Goal: Task Accomplishment & Management: Manage account settings

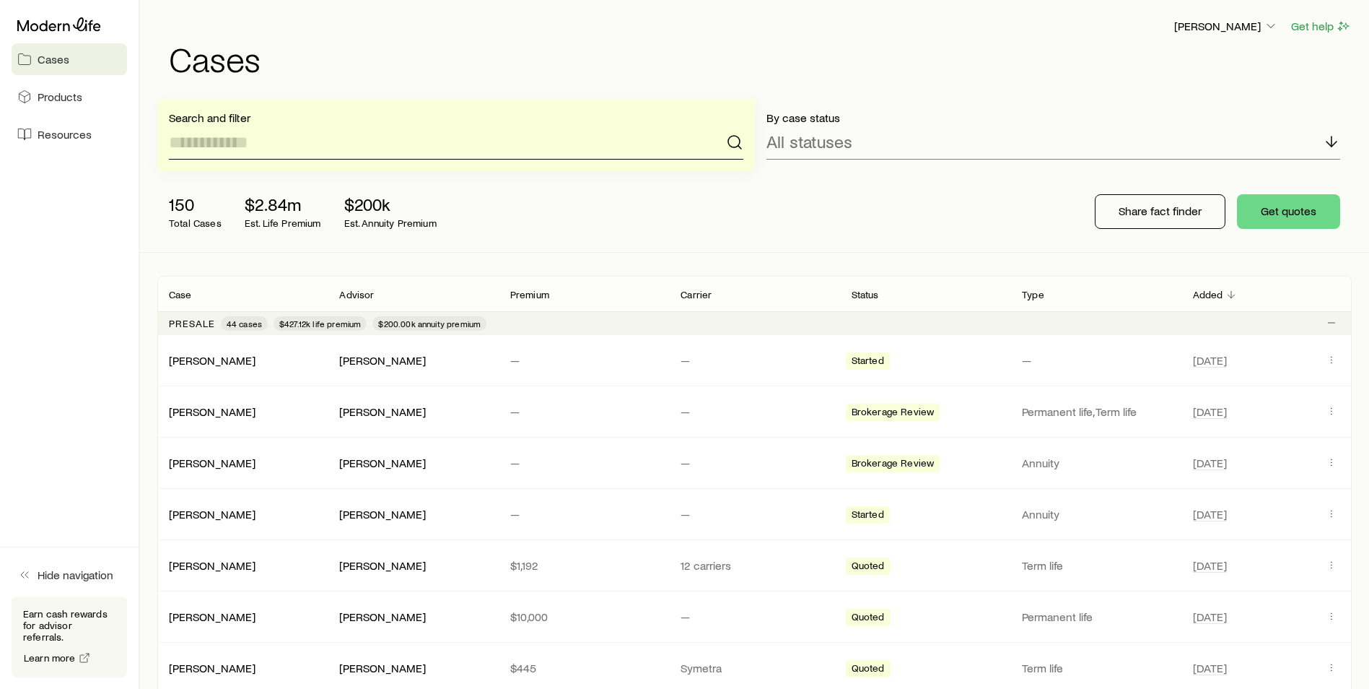
click at [297, 148] on input at bounding box center [456, 142] width 575 height 35
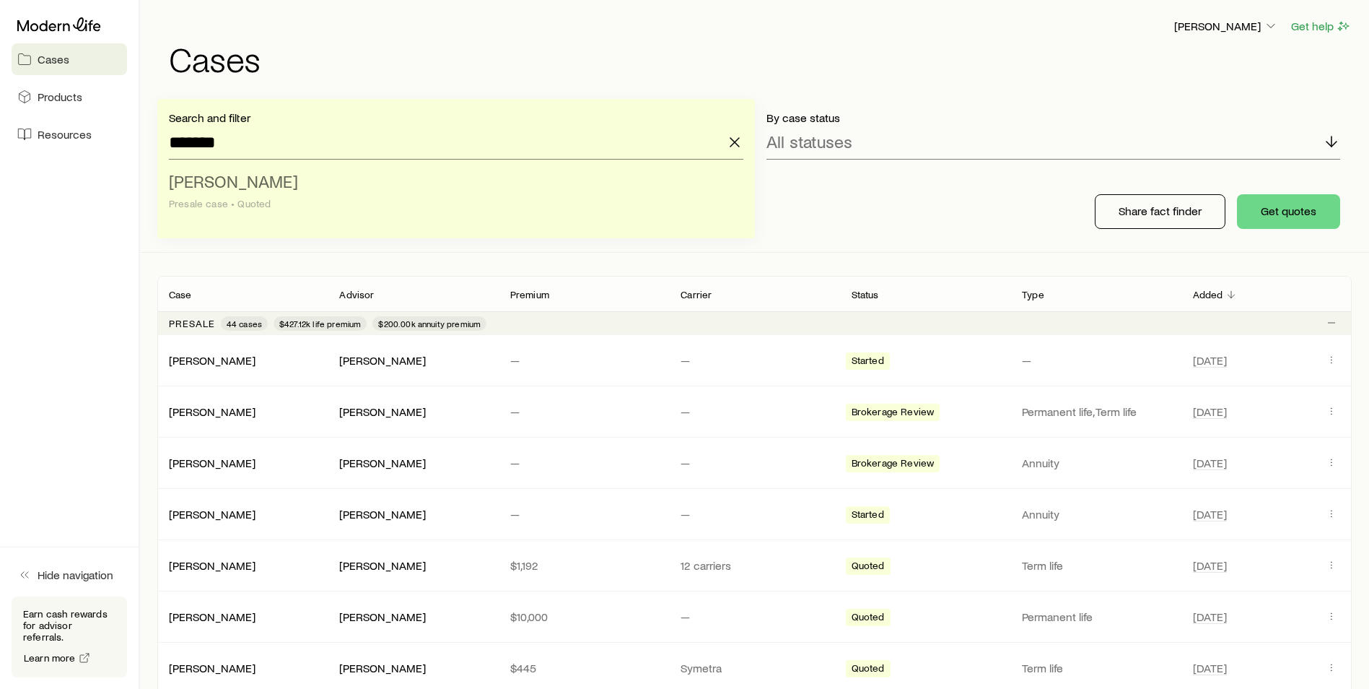
click at [228, 180] on span "[PERSON_NAME]" at bounding box center [233, 180] width 129 height 21
type input "**********"
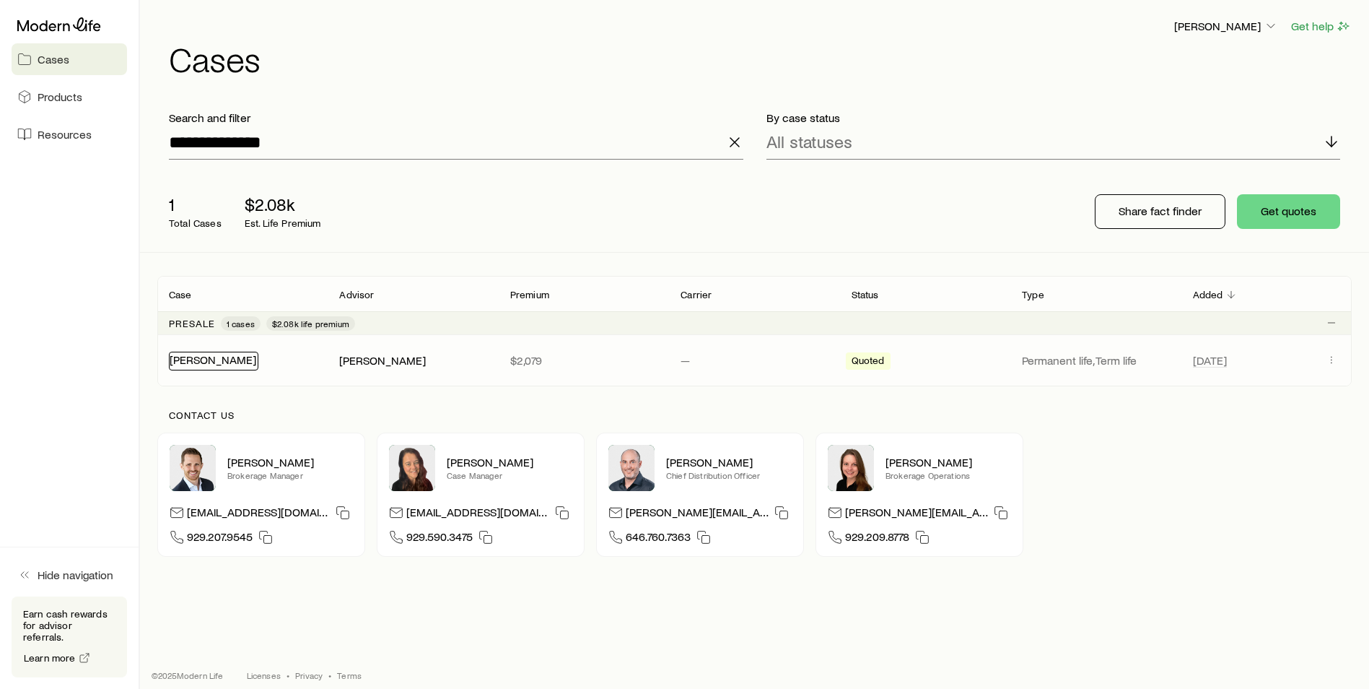
click at [211, 356] on link "[PERSON_NAME]" at bounding box center [213, 359] width 87 height 14
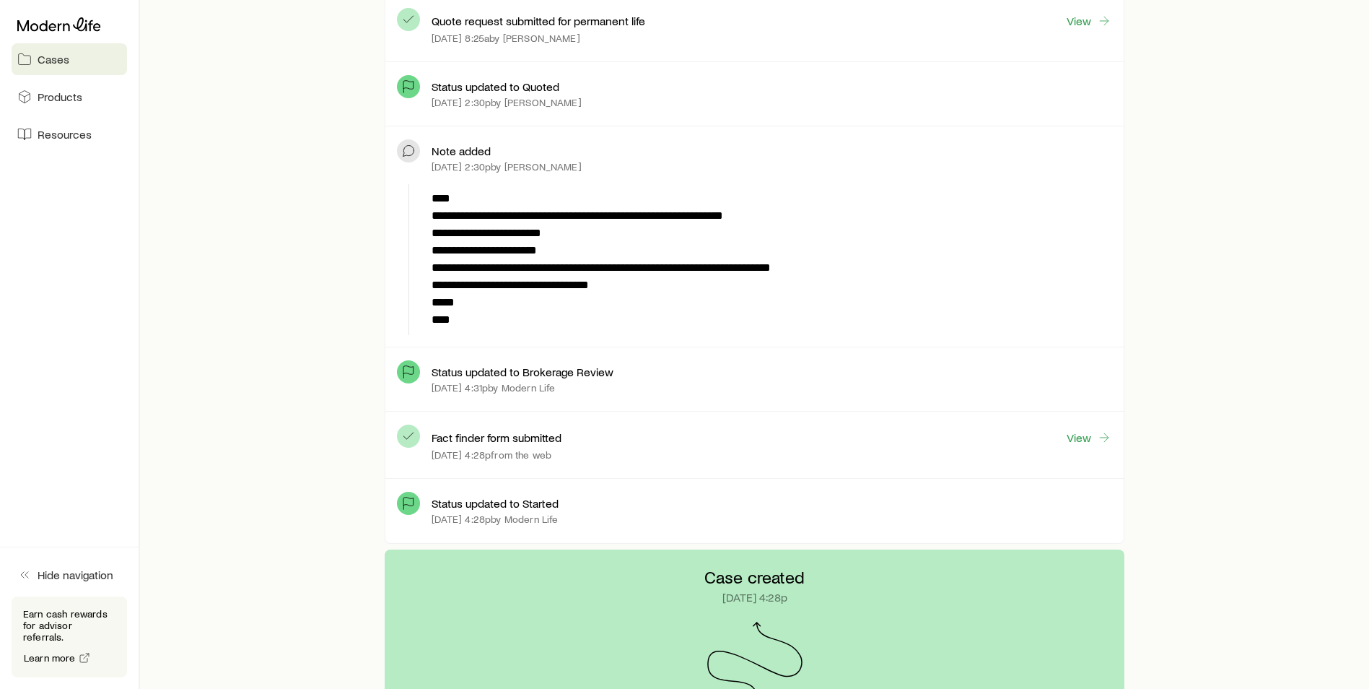
scroll to position [1155, 0]
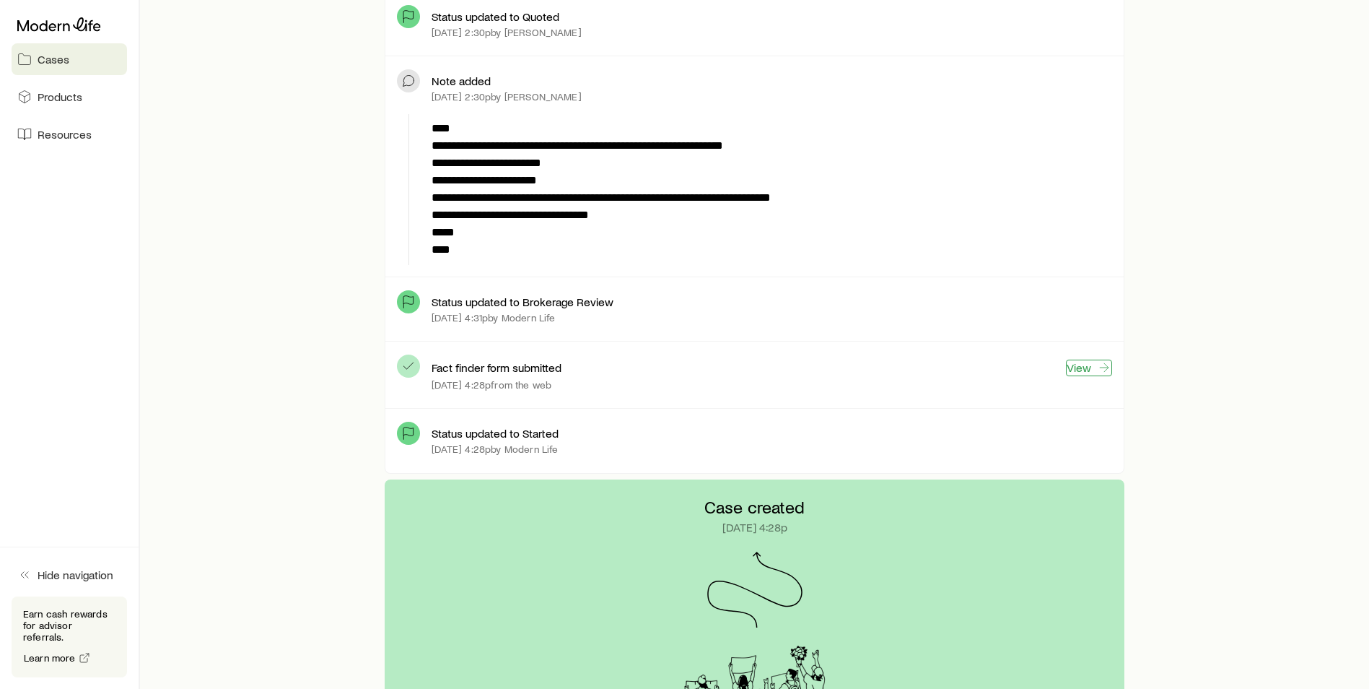
click at [1090, 370] on link "View" at bounding box center [1089, 367] width 46 height 17
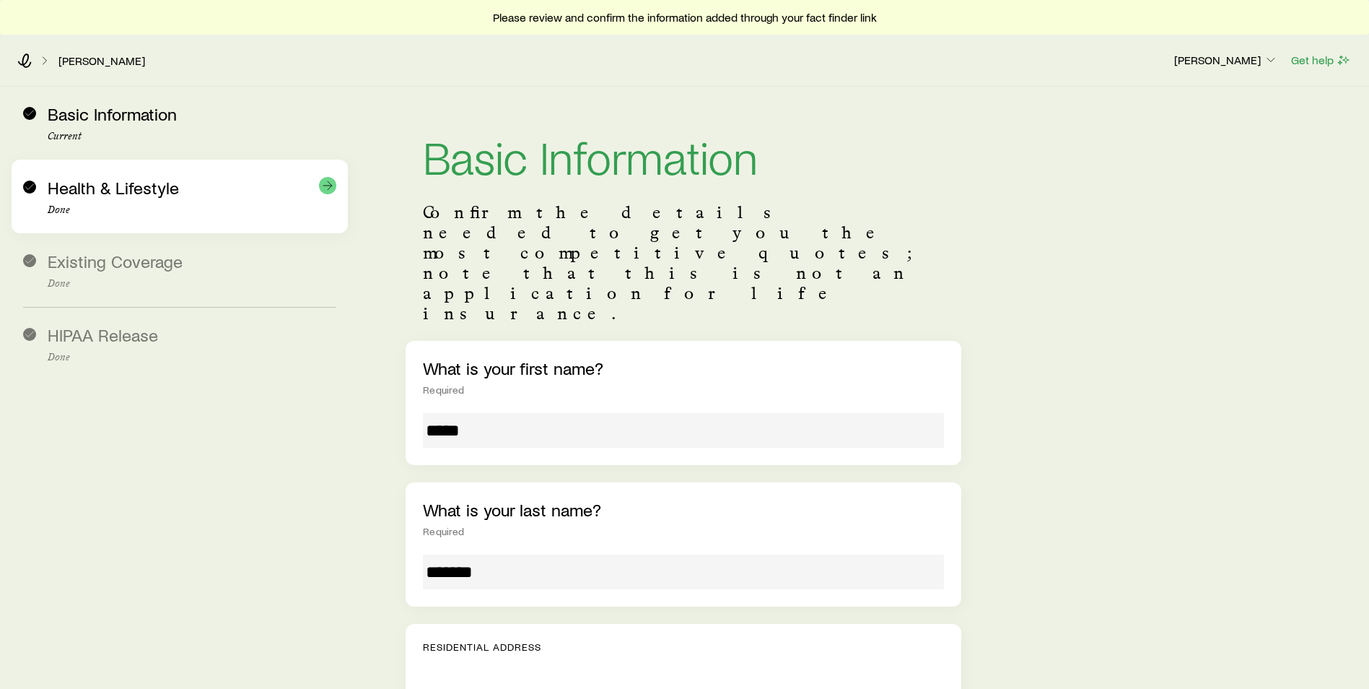
click at [126, 187] on span "Health & Lifestyle" at bounding box center [113, 187] width 131 height 21
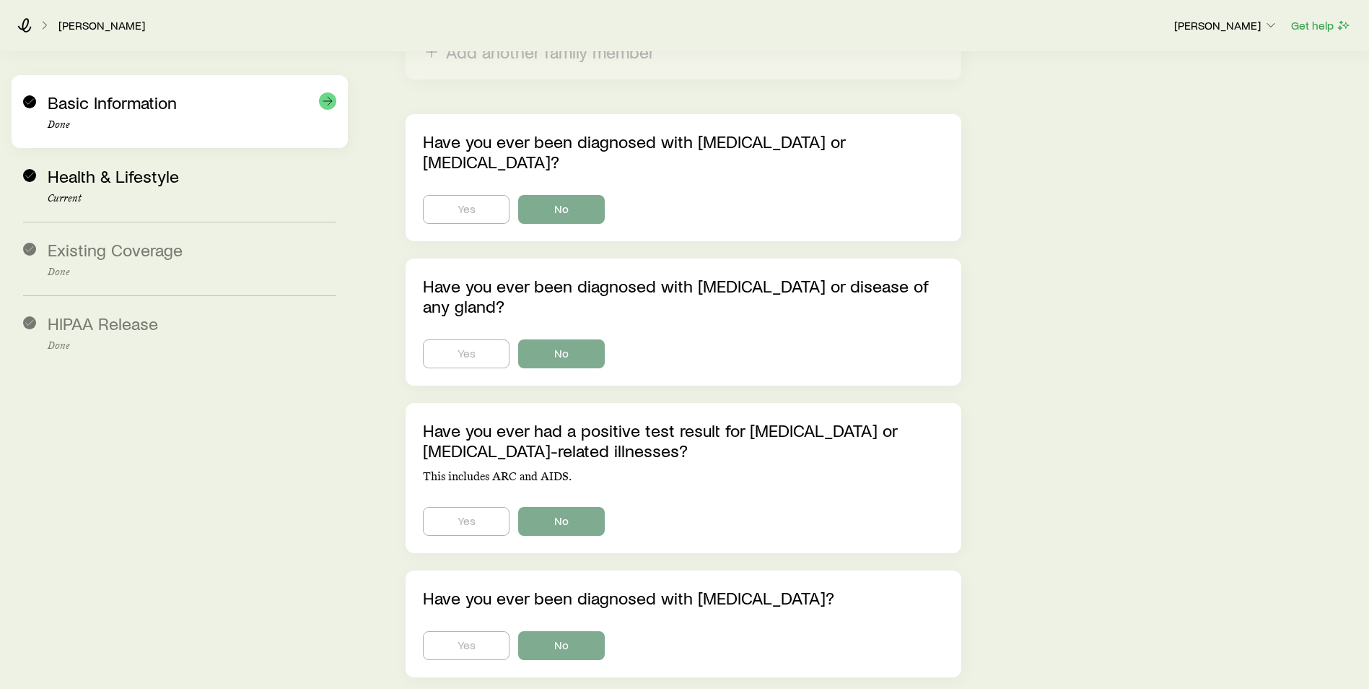
scroll to position [1732, 0]
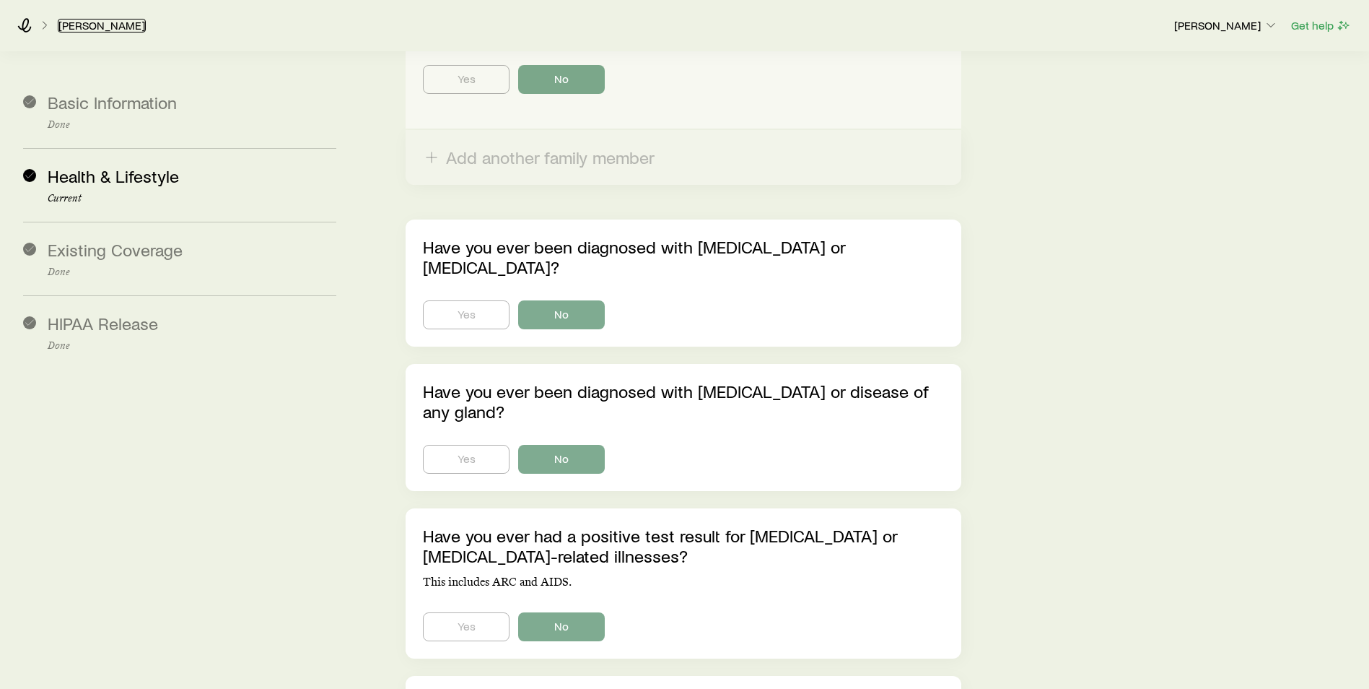
click at [90, 29] on link "[PERSON_NAME]" at bounding box center [102, 26] width 88 height 14
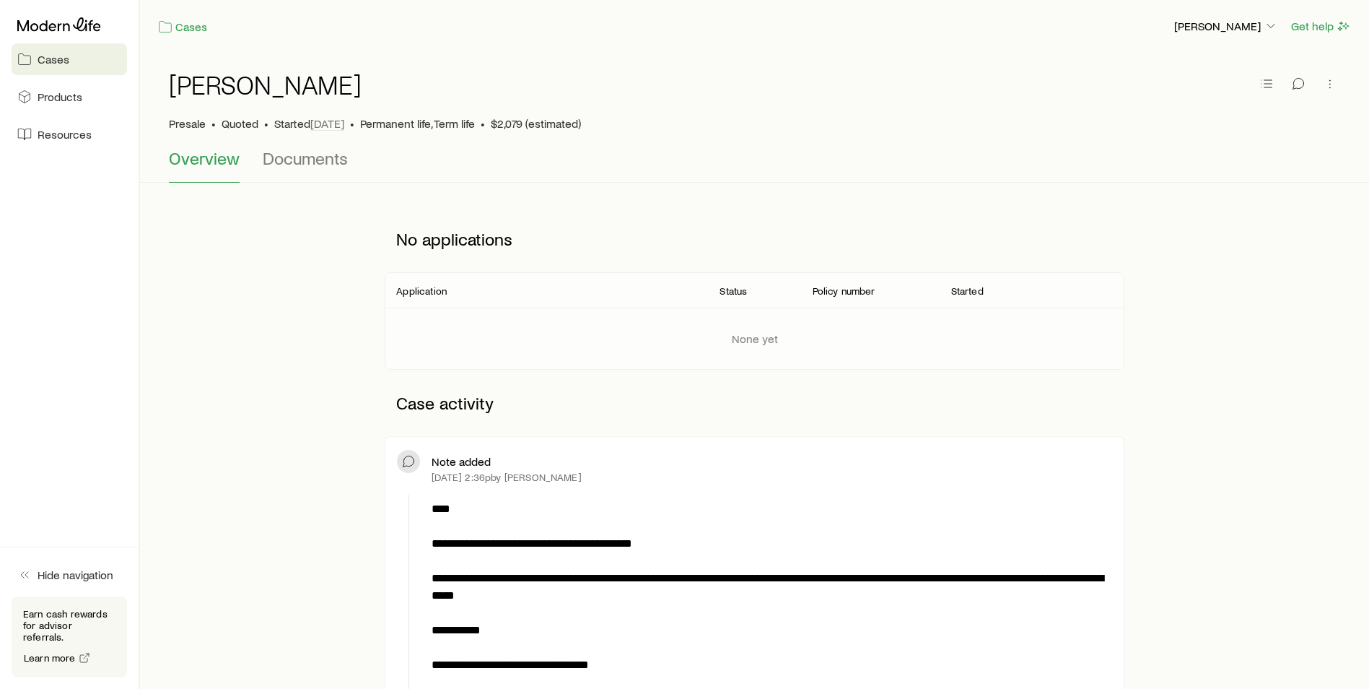
click at [51, 32] on div at bounding box center [69, 25] width 115 height 26
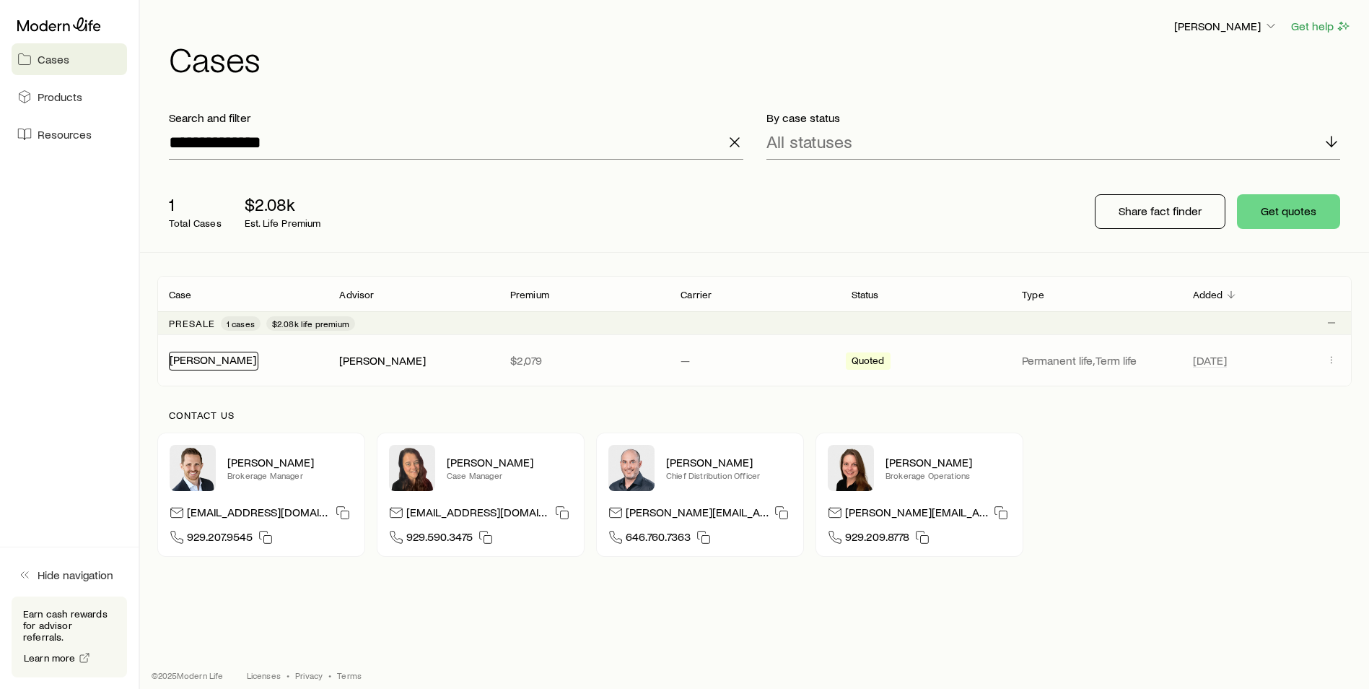
click at [221, 365] on link "[PERSON_NAME]" at bounding box center [213, 359] width 87 height 14
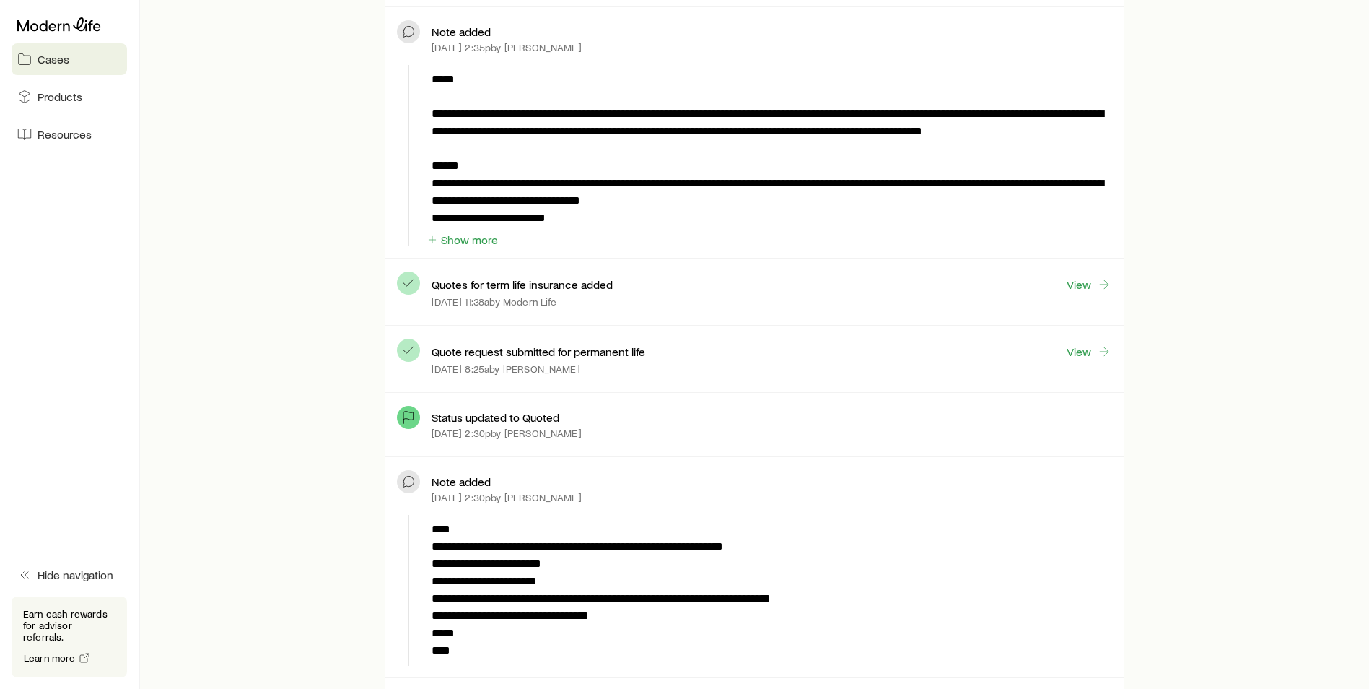
scroll to position [722, 0]
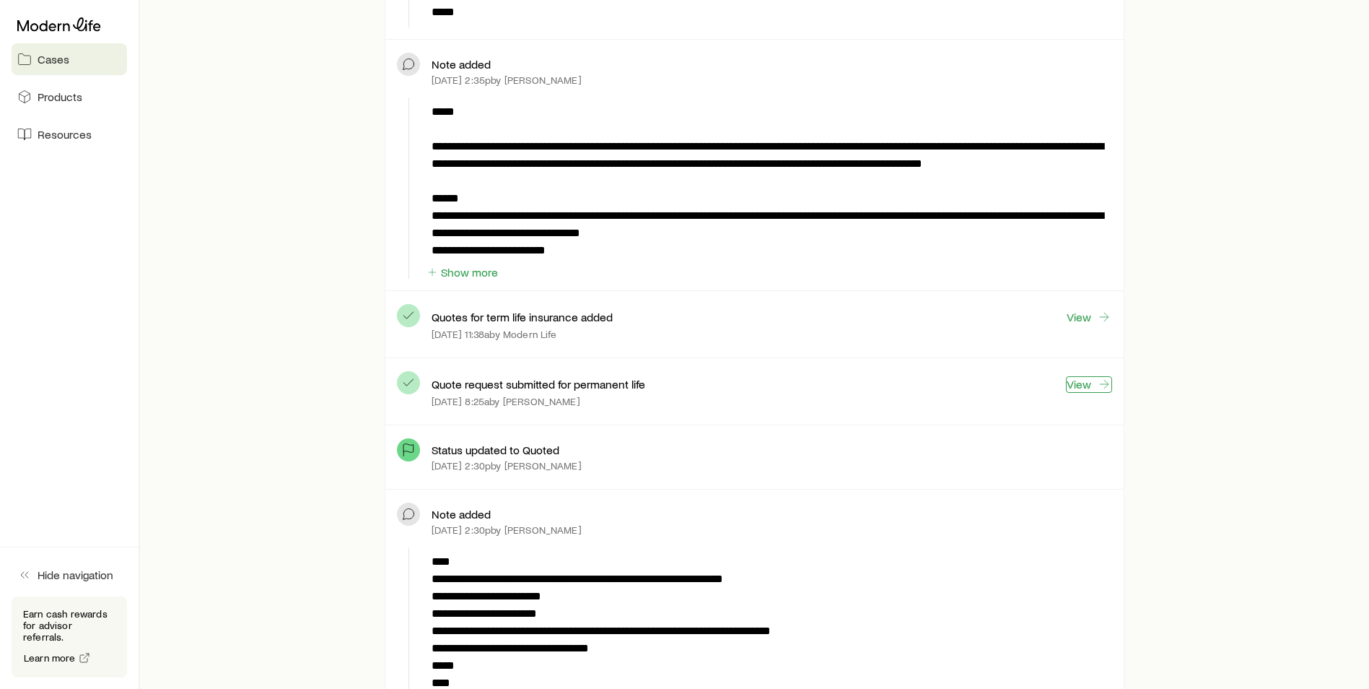
click at [1087, 385] on link "View" at bounding box center [1089, 384] width 46 height 17
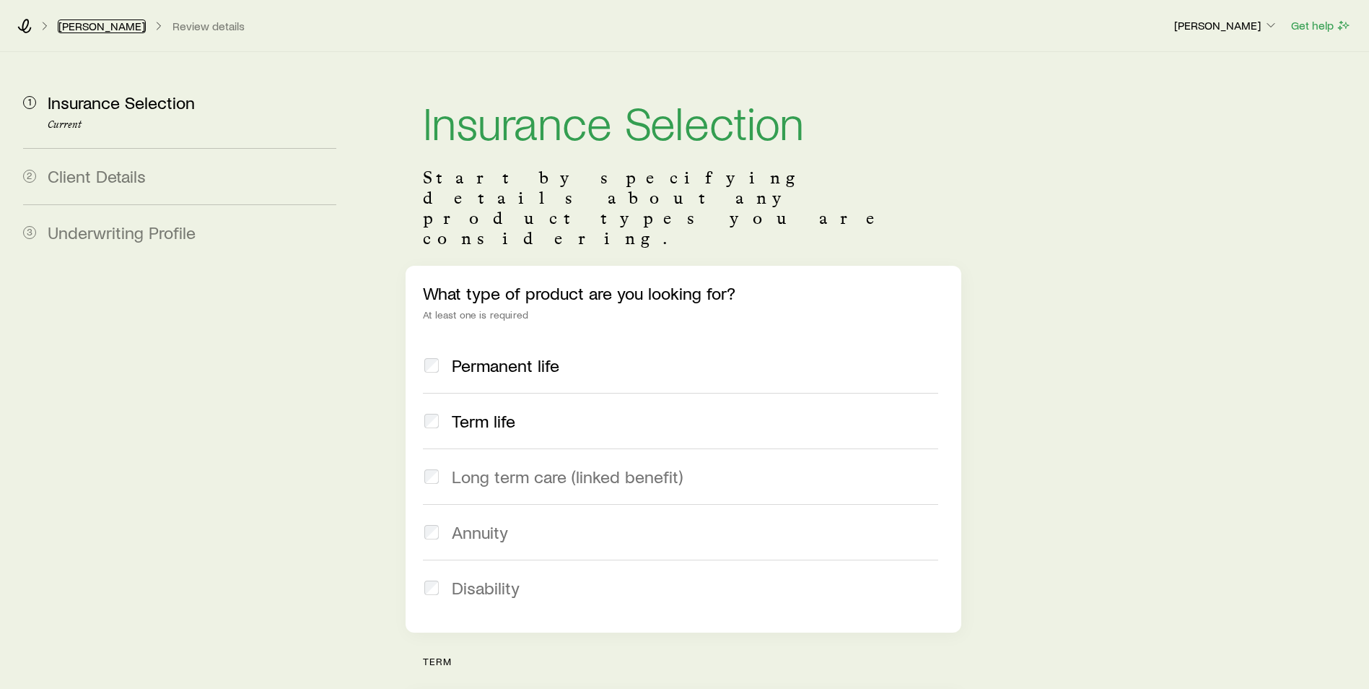
click at [82, 30] on link "[PERSON_NAME]" at bounding box center [102, 26] width 88 height 14
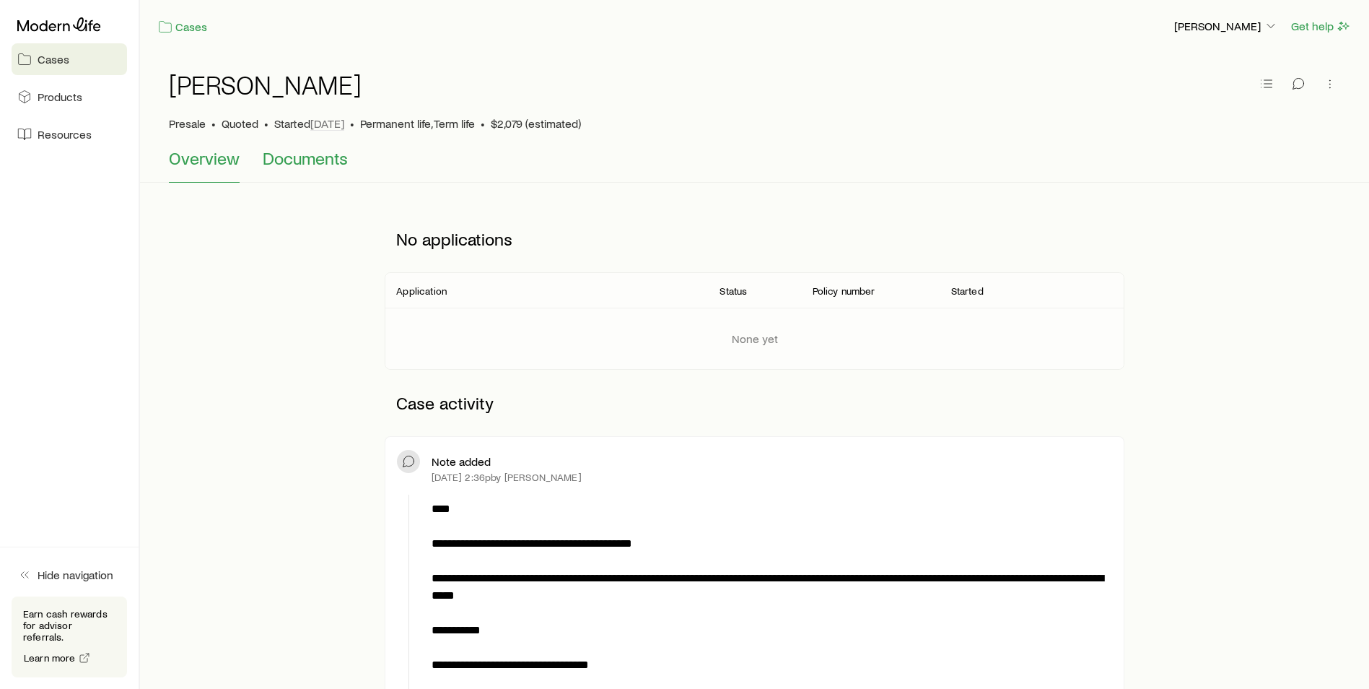
click at [274, 159] on span "Documents" at bounding box center [305, 158] width 85 height 20
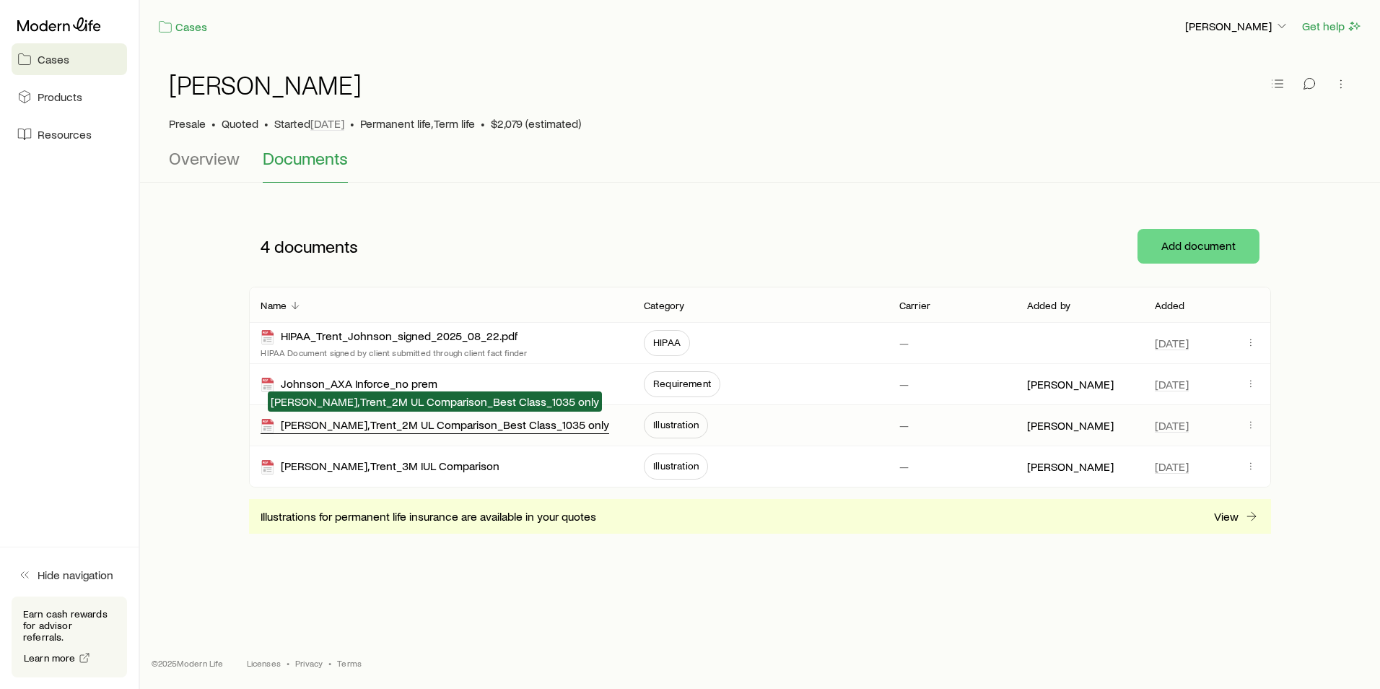
click at [371, 428] on div "[PERSON_NAME], Trent_2M UL Comparison_Best Class_1035 only" at bounding box center [435, 425] width 349 height 17
